Goal: Find specific page/section: Locate a particular part of the current website

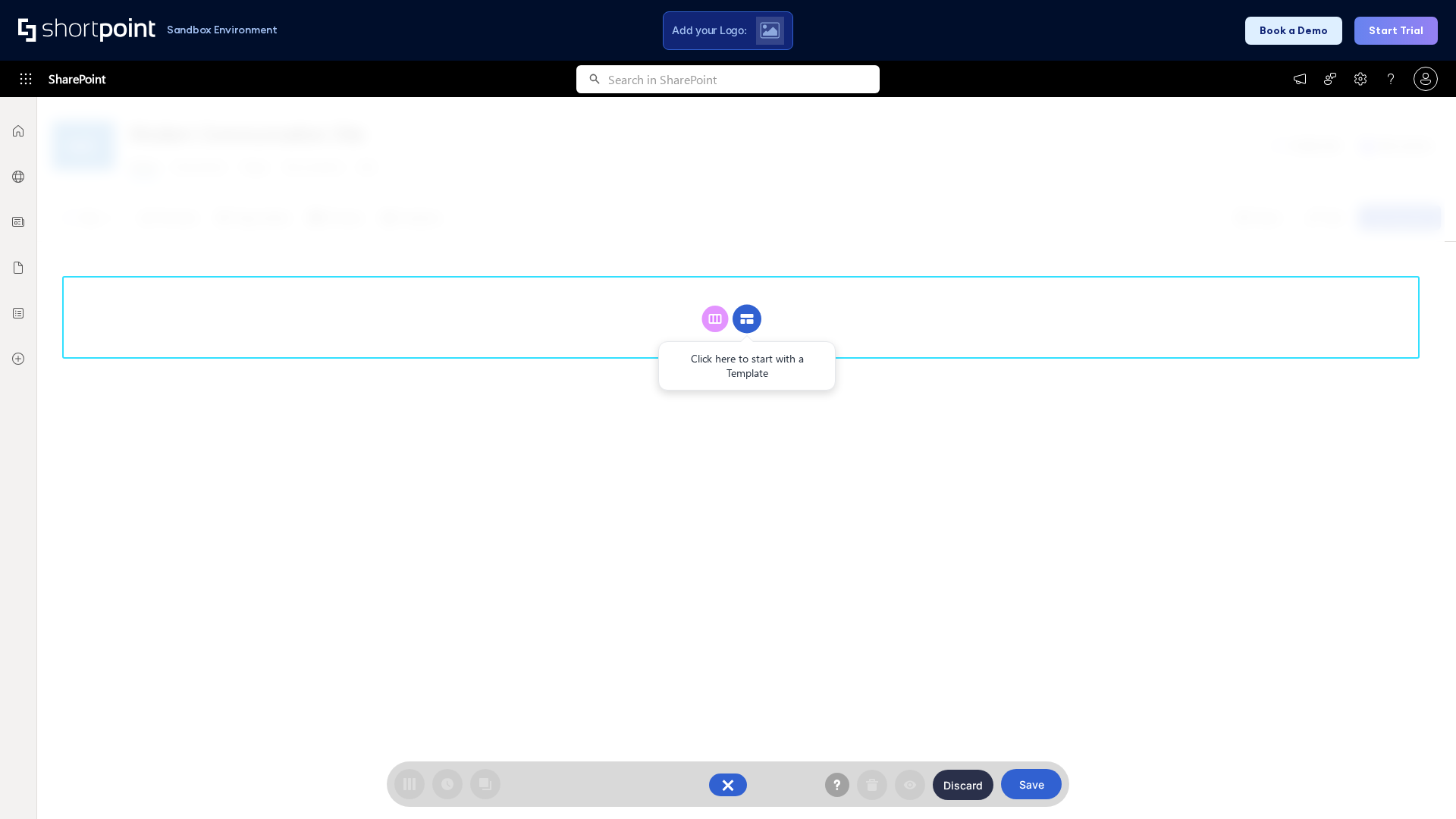
click at [747, 319] on circle at bounding box center [747, 320] width 29 height 29
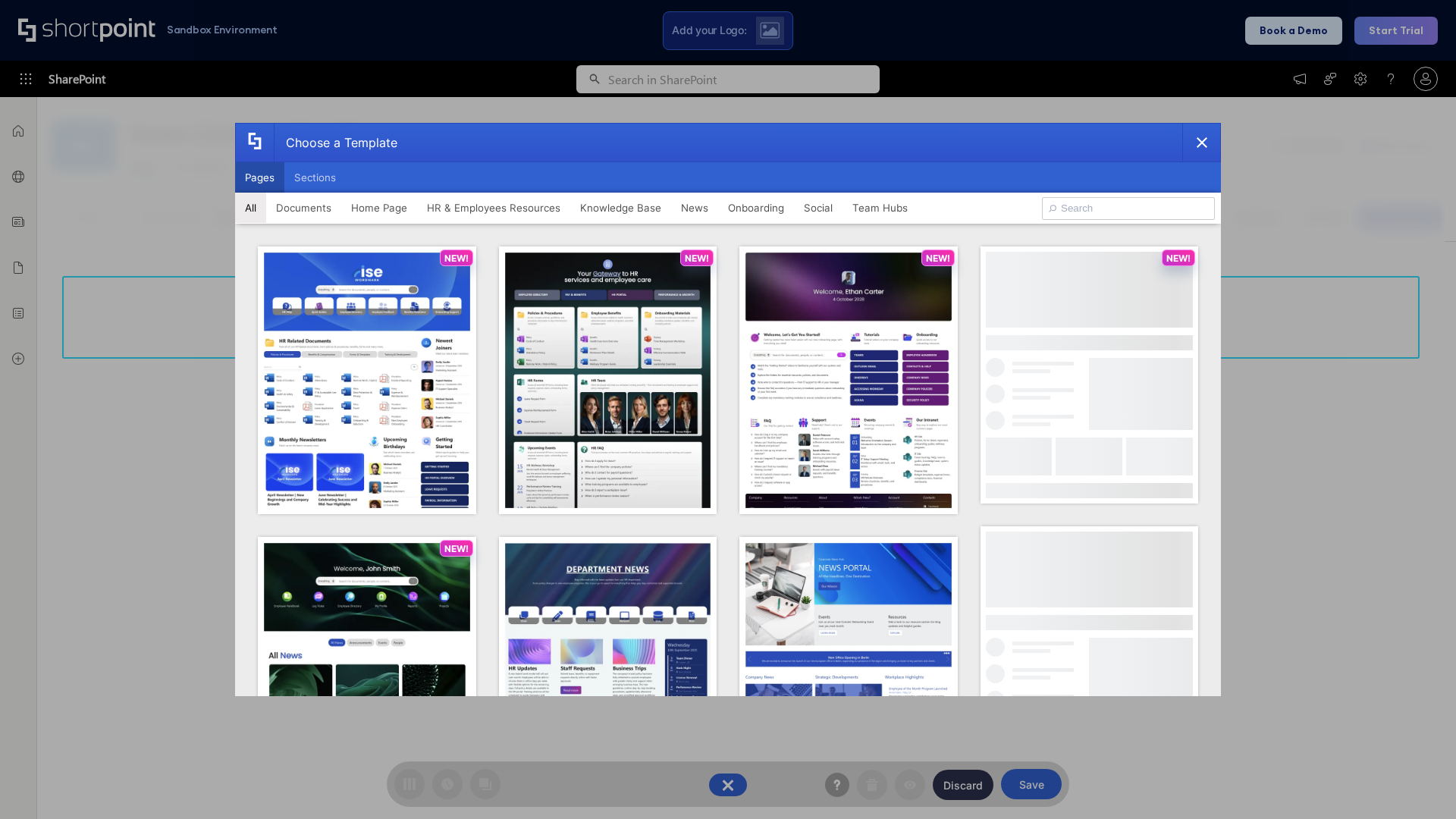
click at [260, 177] on button "Pages" at bounding box center [260, 177] width 50 height 30
type input "Social Layout 2"
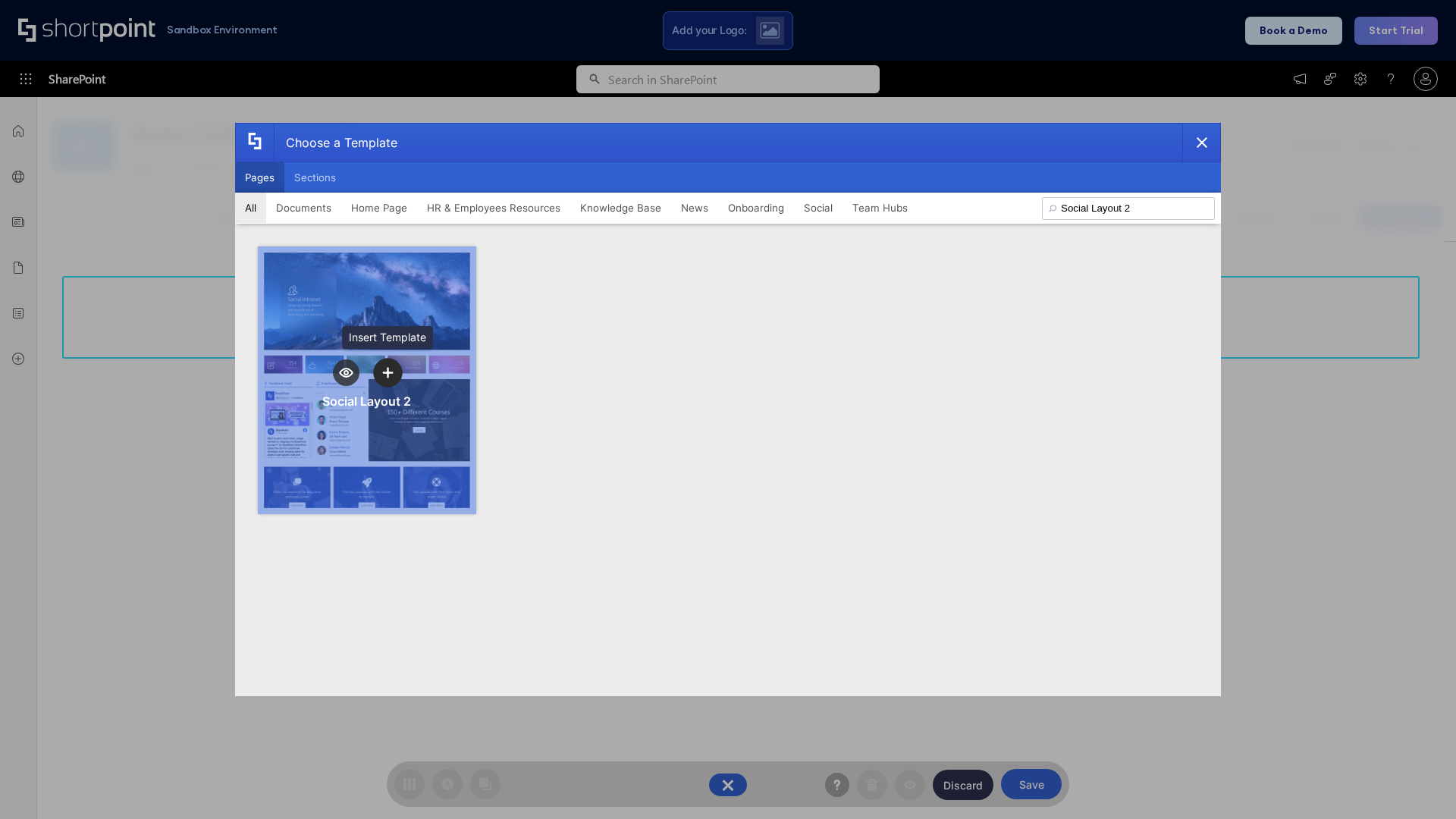
click at [388, 372] on icon "template selector" at bounding box center [387, 372] width 10 height 10
